Goal: Obtain resource: Download file/media

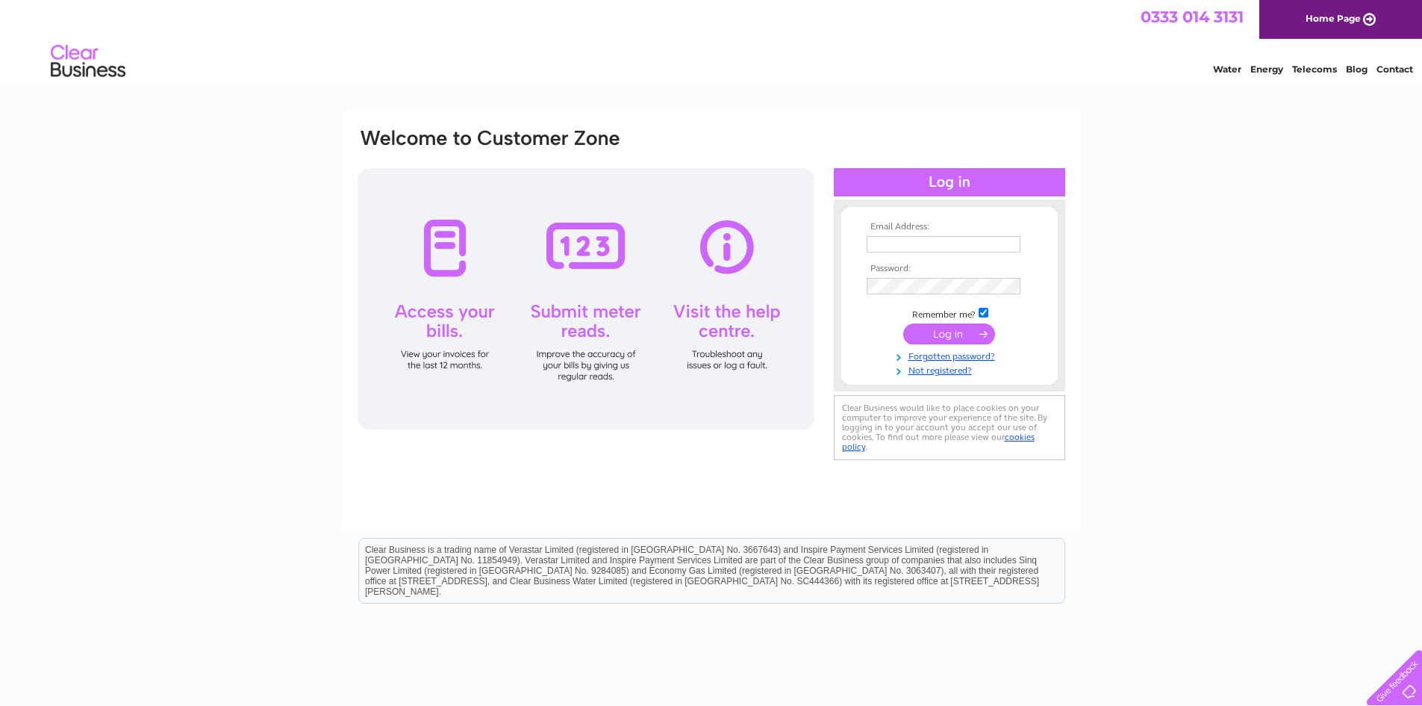
type input "johnreringlis@gmail.com"
click at [939, 331] on input "submit" at bounding box center [949, 333] width 92 height 21
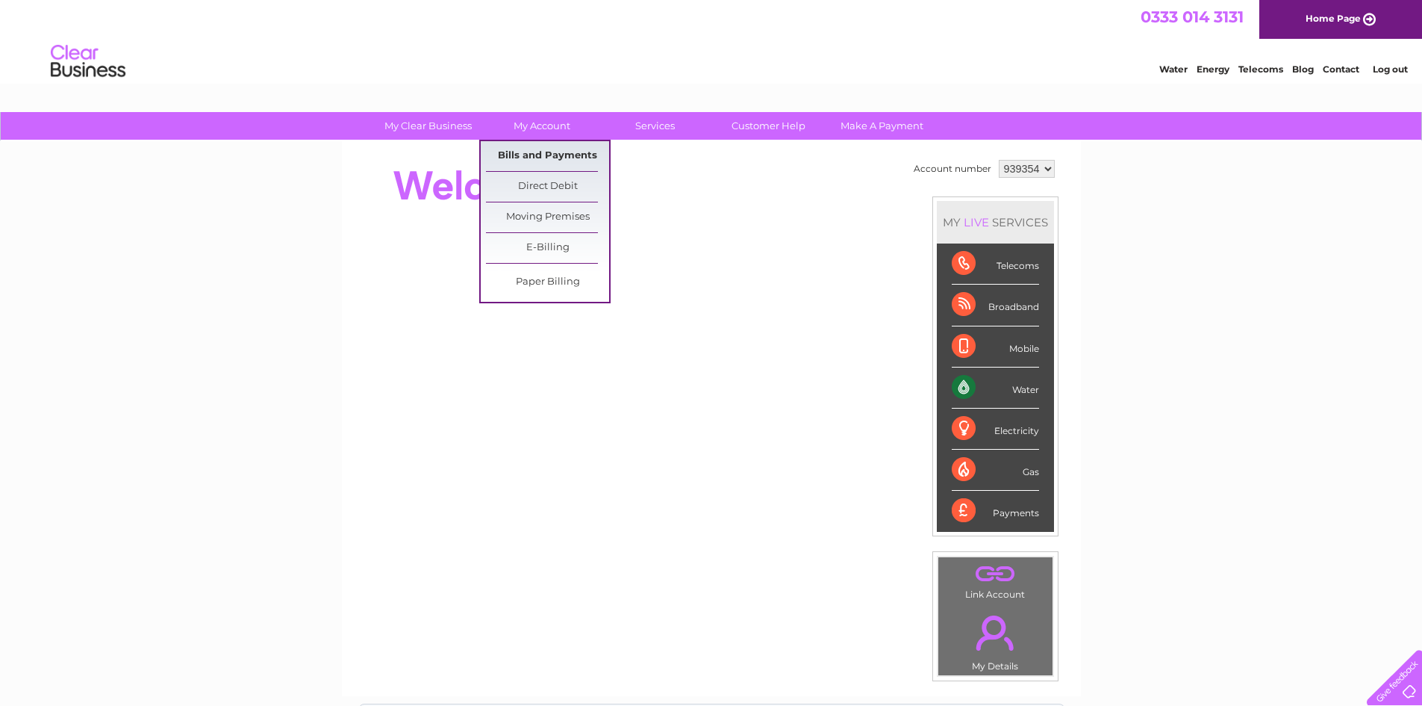
click at [560, 150] on link "Bills and Payments" at bounding box center [547, 156] width 123 height 30
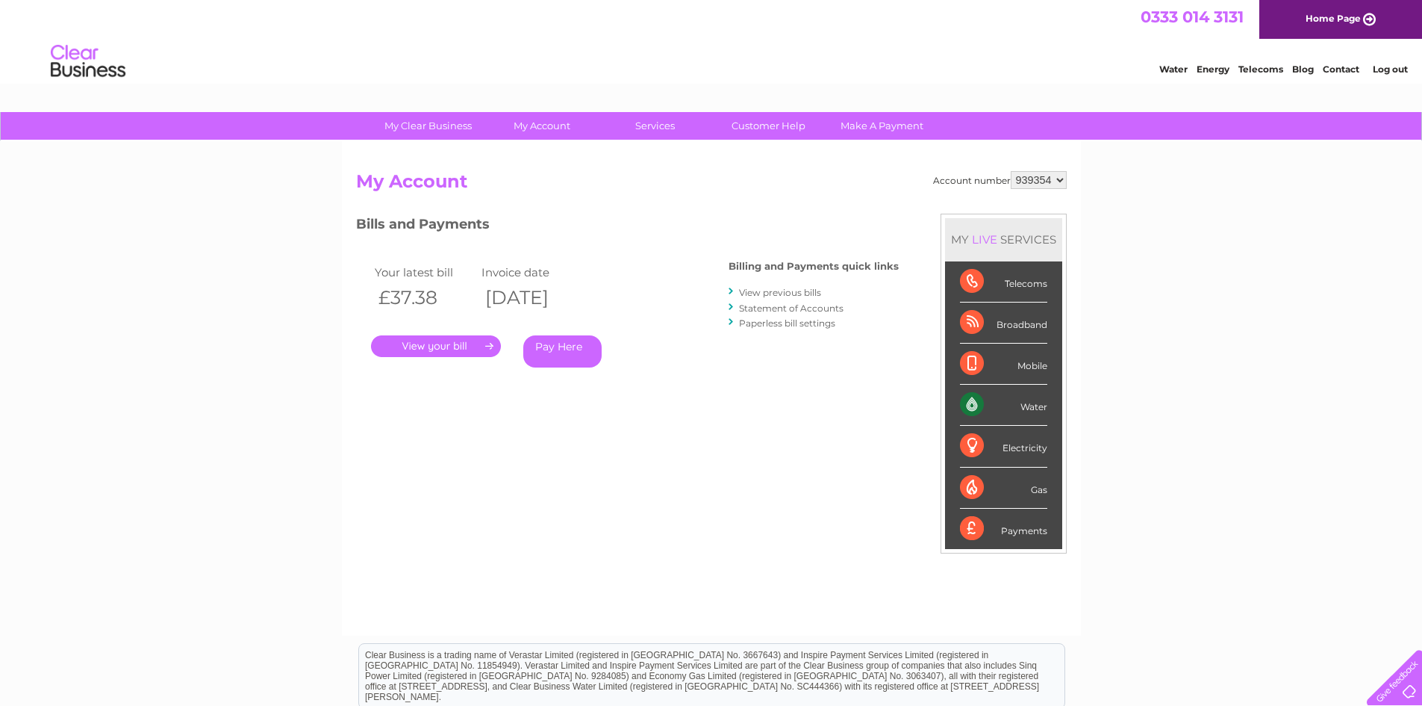
click at [423, 339] on link "." at bounding box center [436, 346] width 130 height 22
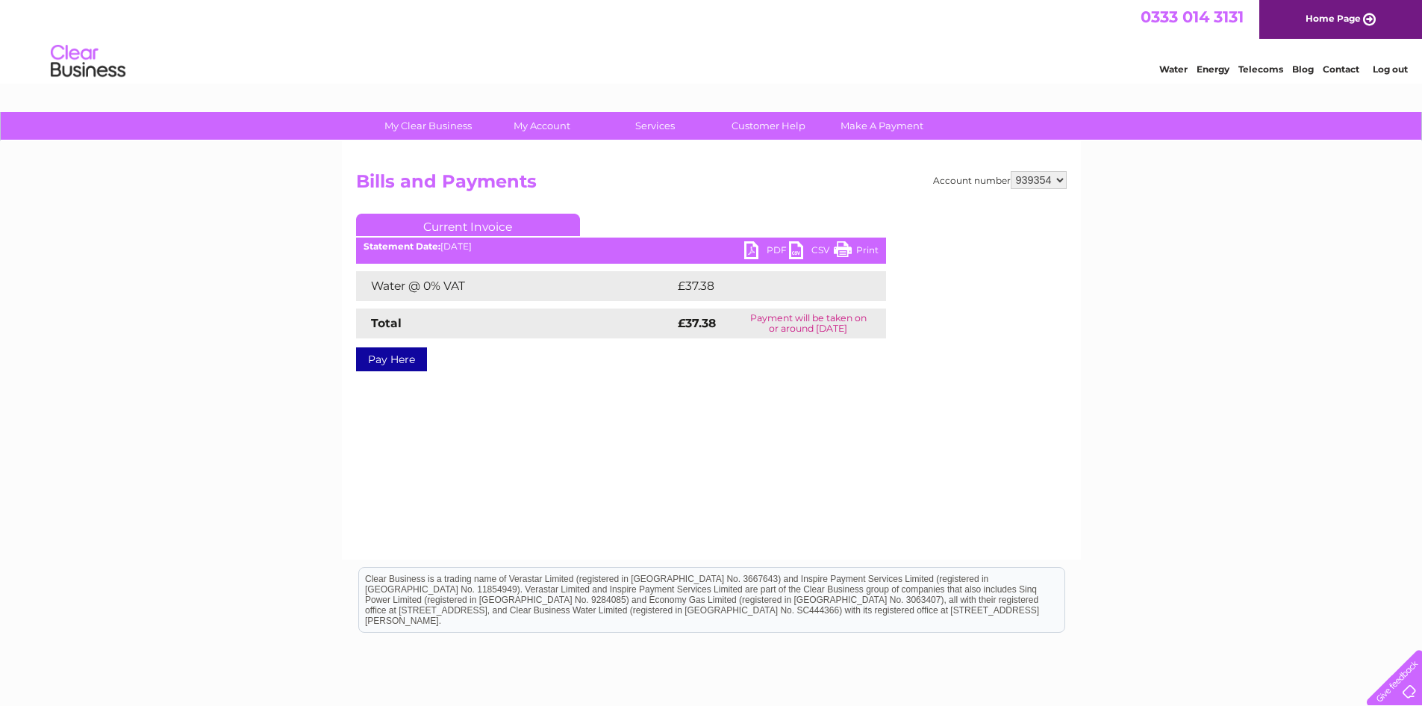
click at [749, 255] on link "PDF" at bounding box center [766, 252] width 45 height 22
click at [1396, 69] on link "Log out" at bounding box center [1390, 68] width 35 height 11
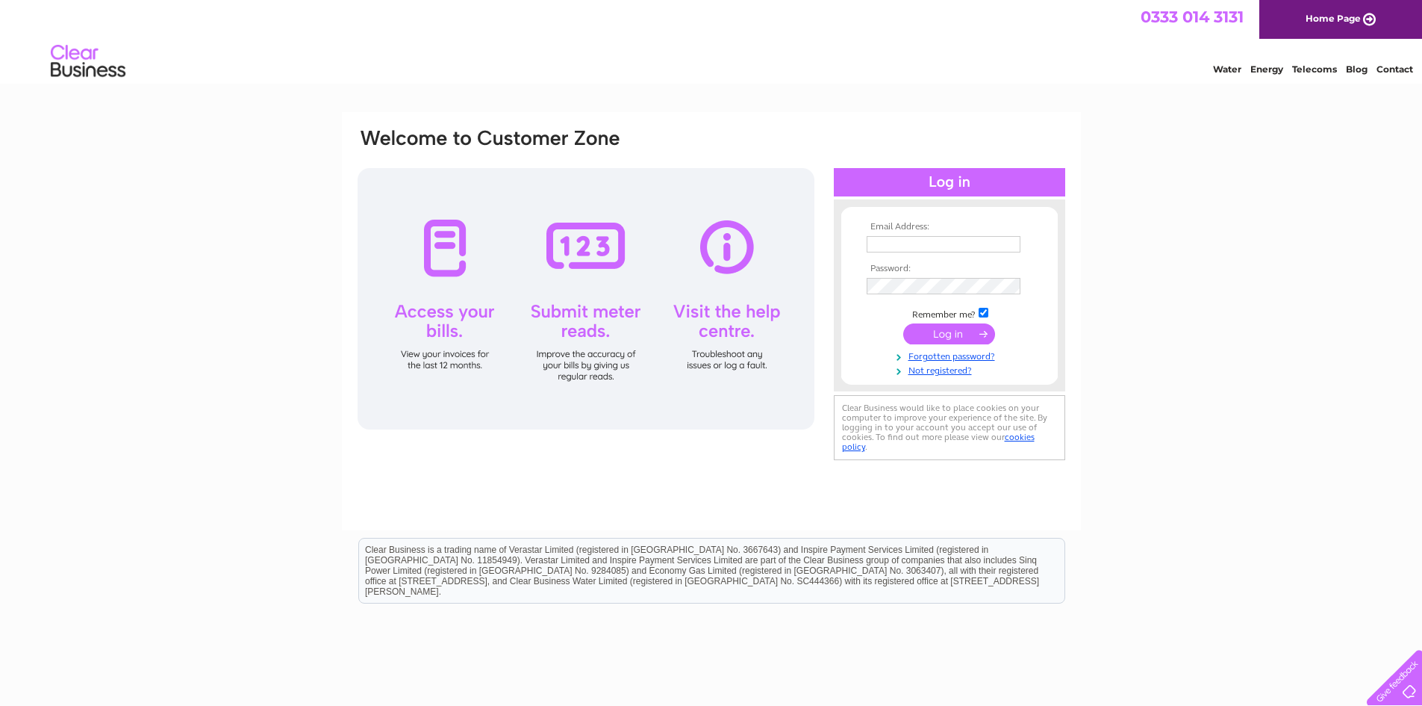
type input "[EMAIL_ADDRESS][DOMAIN_NAME]"
click at [947, 337] on input "submit" at bounding box center [949, 333] width 92 height 21
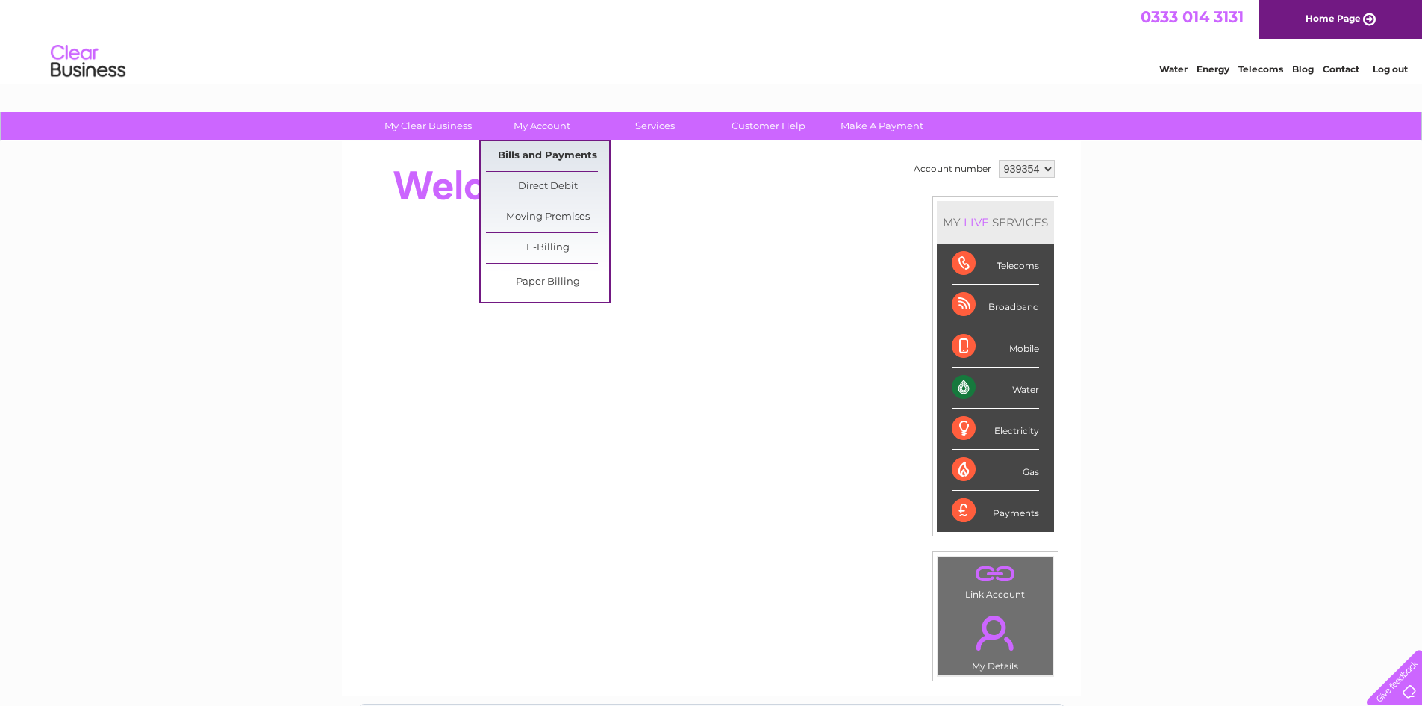
click at [566, 153] on link "Bills and Payments" at bounding box center [547, 156] width 123 height 30
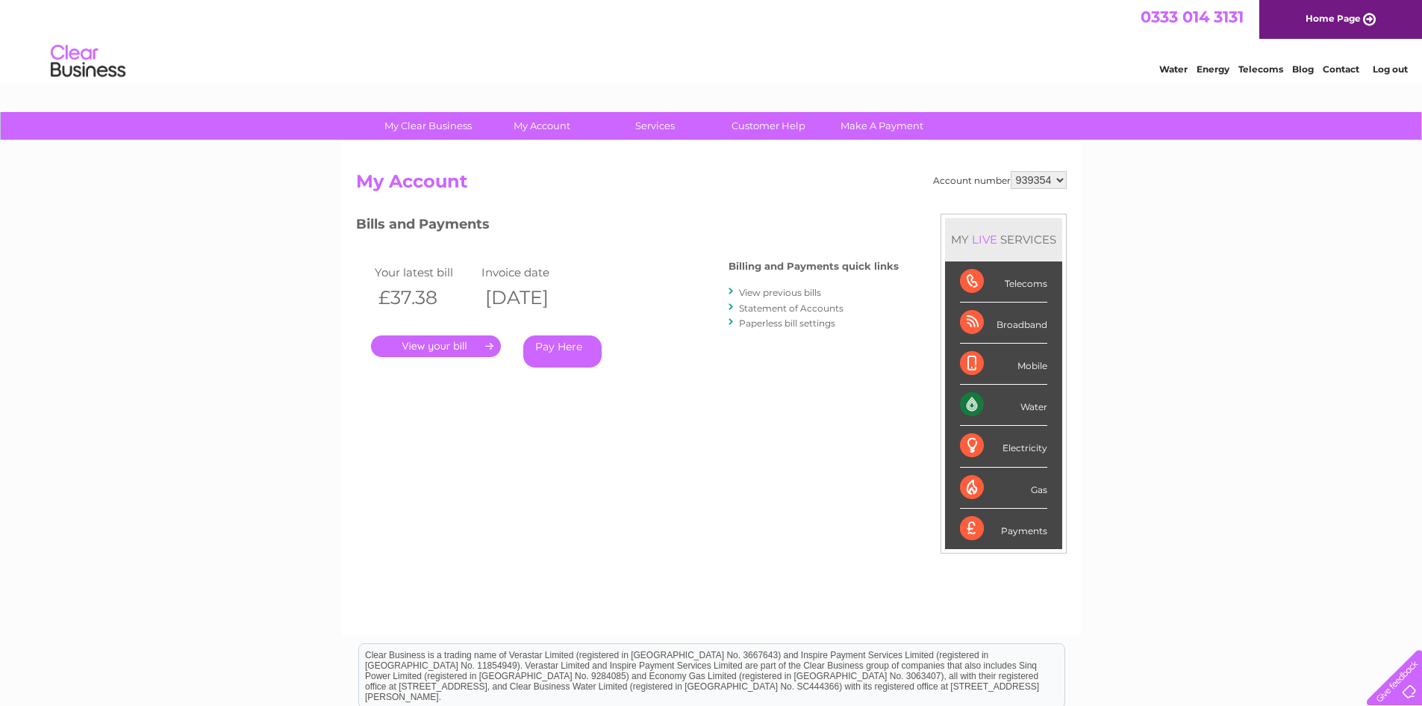
click at [1047, 180] on select "939354 974372 974374" at bounding box center [1039, 180] width 56 height 18
select select "974372"
click at [1011, 171] on select "939354 974372 974374" at bounding box center [1039, 180] width 56 height 18
click at [1039, 181] on select "939354 974372 974374" at bounding box center [1039, 180] width 56 height 18
select select "974374"
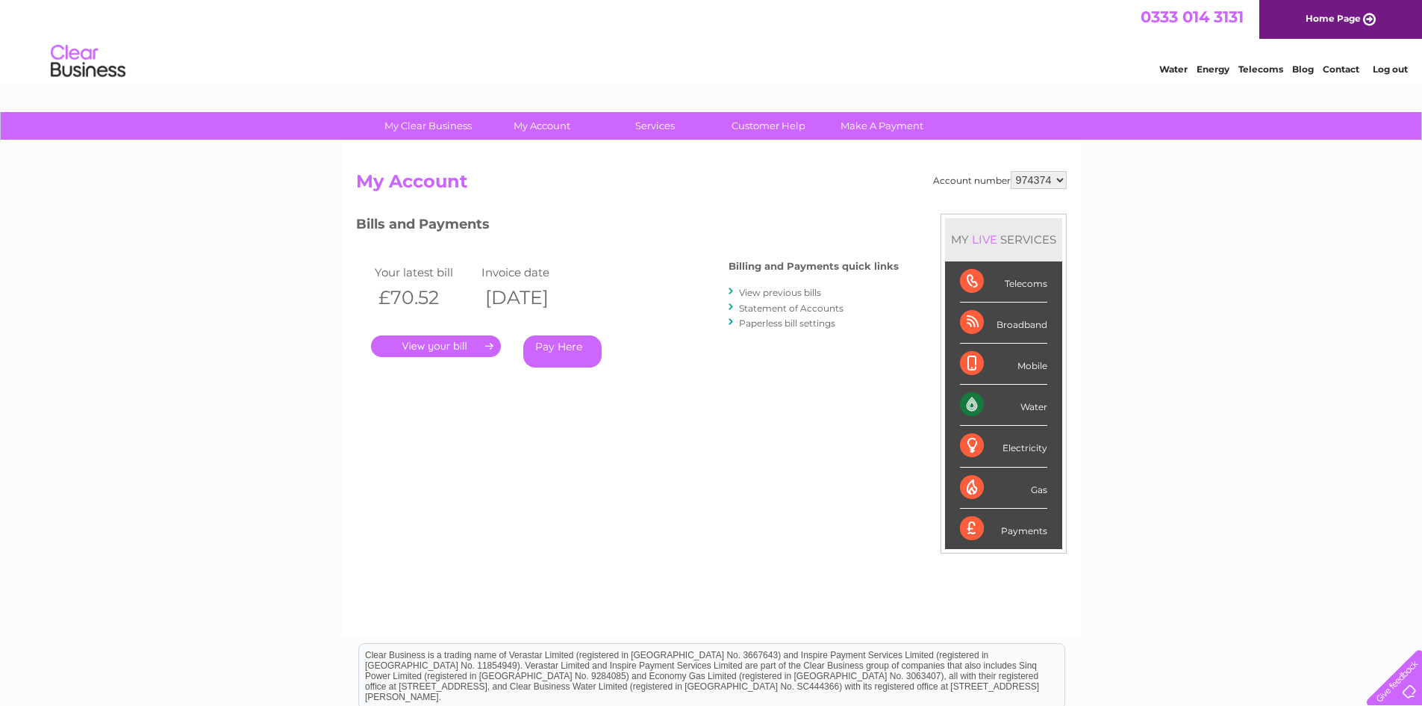
click at [1011, 171] on select "939354 974372 974374" at bounding box center [1039, 180] width 56 height 18
click at [455, 341] on link "." at bounding box center [436, 346] width 130 height 22
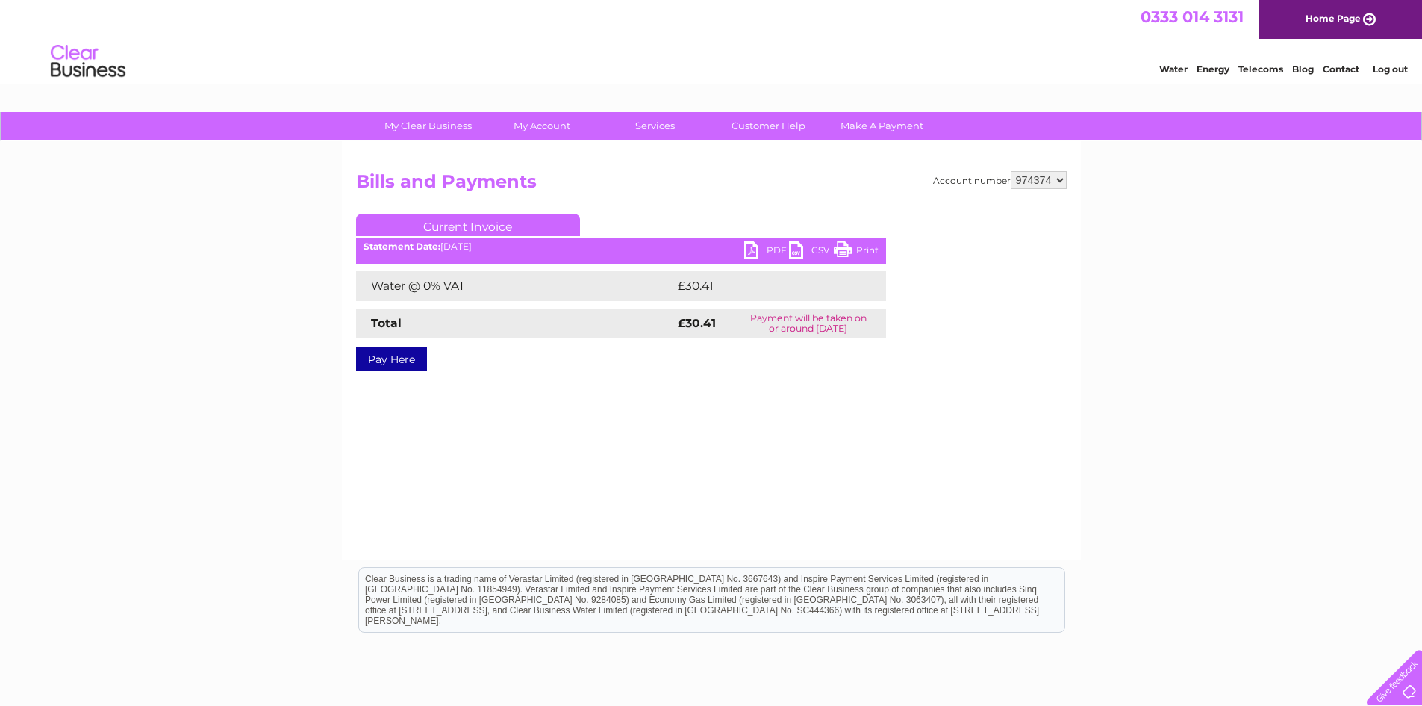
click at [748, 247] on link "PDF" at bounding box center [766, 252] width 45 height 22
click at [1398, 68] on link "Log out" at bounding box center [1390, 68] width 35 height 11
